Goal: Task Accomplishment & Management: Complete application form

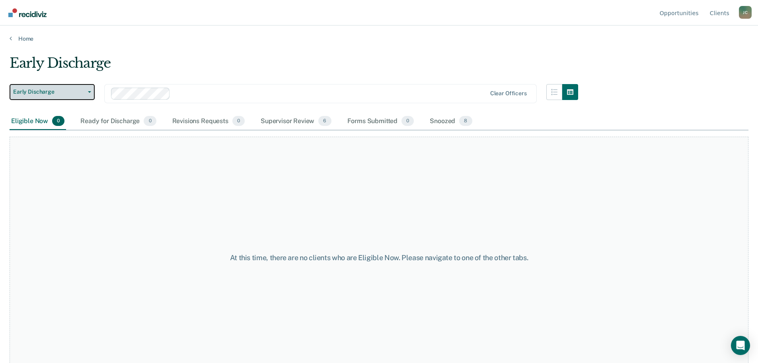
click at [44, 94] on span "Early Discharge" at bounding box center [49, 91] width 72 height 7
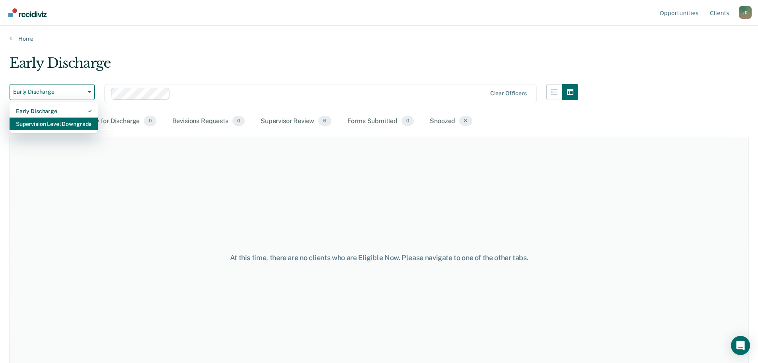
click at [43, 121] on div "Supervision Level Downgrade" at bounding box center [54, 123] width 76 height 13
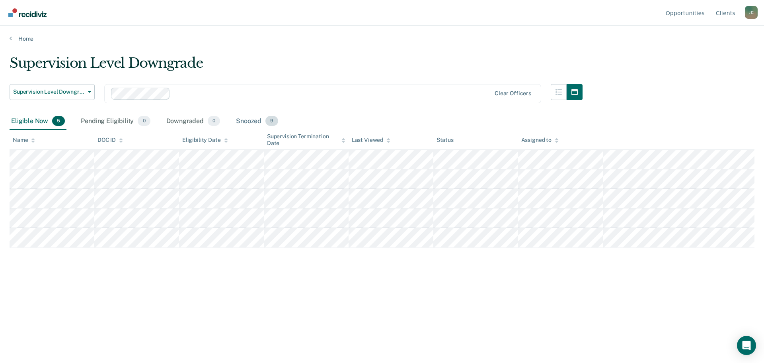
click at [255, 122] on div "Snoozed 9" at bounding box center [256, 122] width 45 height 18
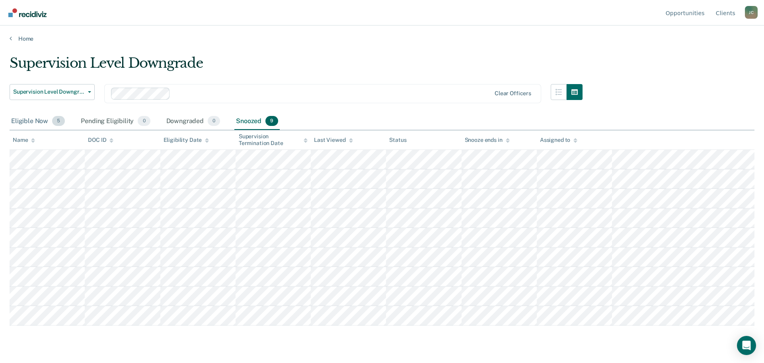
click at [35, 122] on div "Eligible Now 5" at bounding box center [38, 122] width 57 height 18
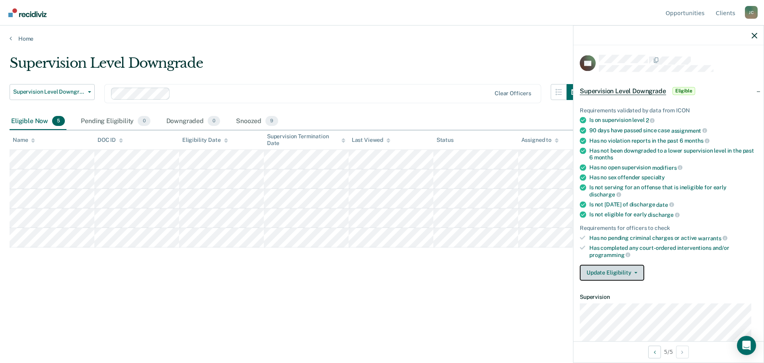
click at [629, 268] on button "Update Eligibility" at bounding box center [612, 272] width 64 height 16
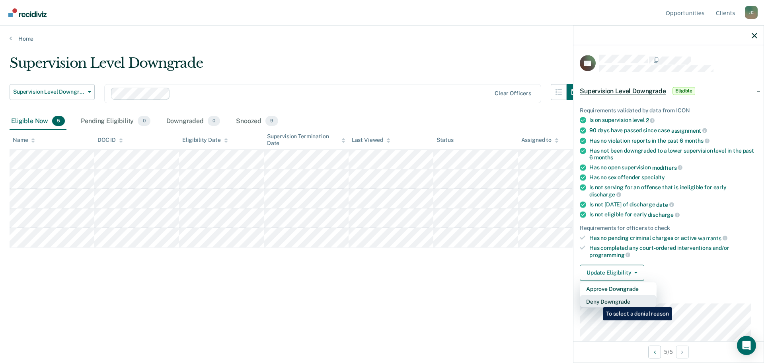
click at [597, 301] on button "Deny Downgrade" at bounding box center [618, 300] width 77 height 13
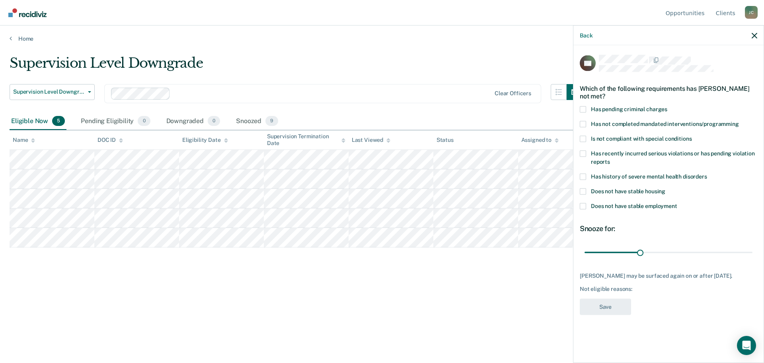
click at [585, 138] on span at bounding box center [583, 138] width 6 height 6
click at [692, 135] on input "Is not compliant with special conditions" at bounding box center [692, 135] width 0 height 0
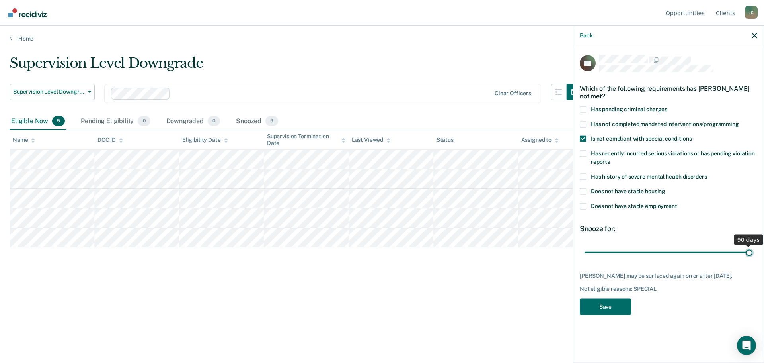
drag, startPoint x: 641, startPoint y: 250, endPoint x: 754, endPoint y: 248, distance: 113.1
type input "90"
click at [753, 248] on input "range" at bounding box center [669, 252] width 168 height 14
click at [603, 307] on button "Save" at bounding box center [605, 306] width 51 height 16
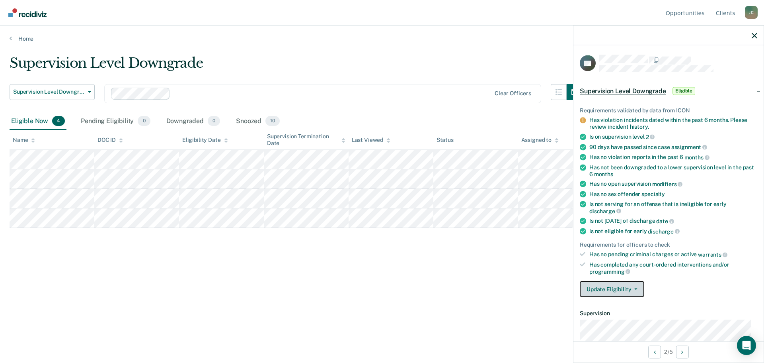
click at [620, 289] on button "Update Eligibility" at bounding box center [612, 289] width 64 height 16
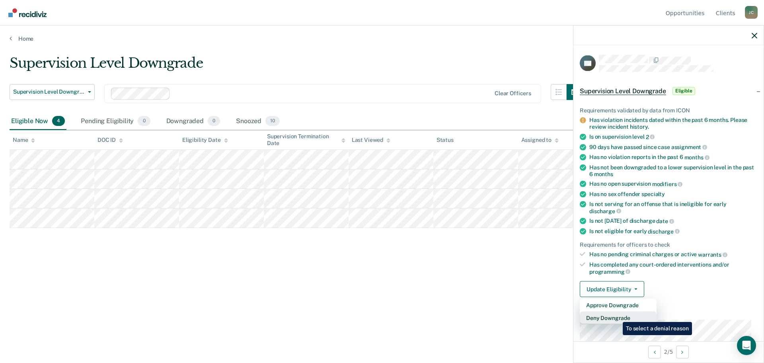
click at [617, 316] on button "Deny Downgrade" at bounding box center [618, 317] width 77 height 13
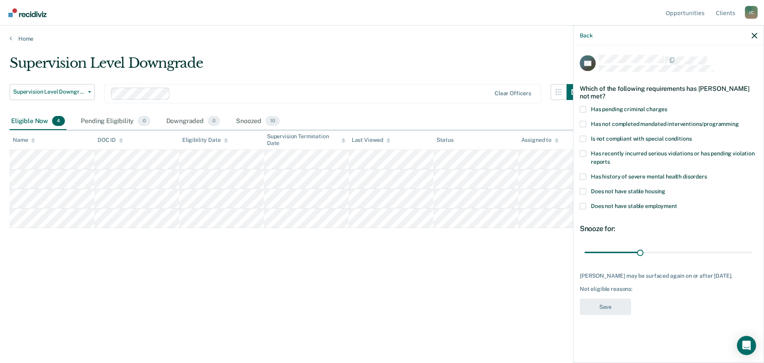
click at [583, 192] on span at bounding box center [583, 191] width 6 height 6
click at [665, 188] on input "Does not have stable housing" at bounding box center [665, 188] width 0 height 0
click at [582, 124] on span at bounding box center [583, 124] width 6 height 6
click at [739, 121] on input "Has not completed mandated interventions/programming" at bounding box center [739, 121] width 0 height 0
click at [614, 312] on button "Save" at bounding box center [605, 306] width 51 height 16
